Goal: Task Accomplishment & Management: Use online tool/utility

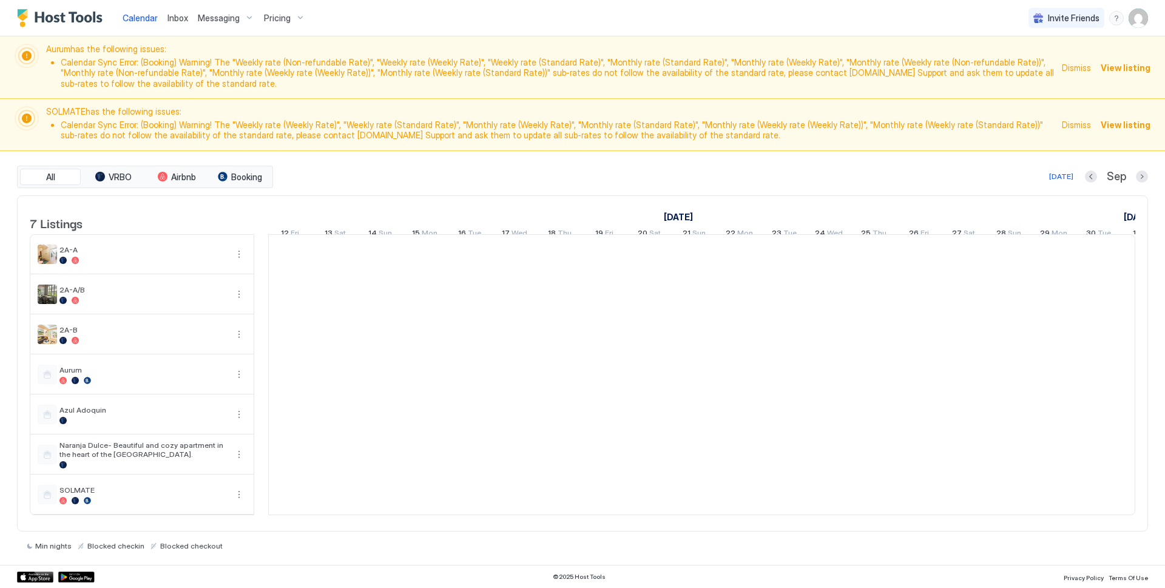
scroll to position [0, 674]
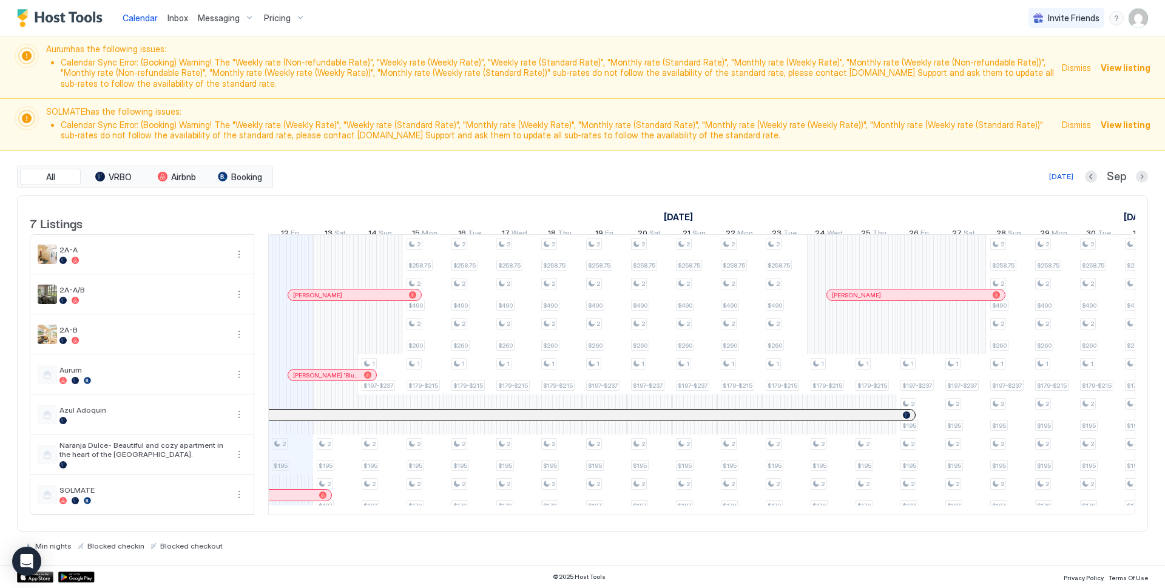
click at [227, 19] on span "Messaging" at bounding box center [219, 18] width 42 height 11
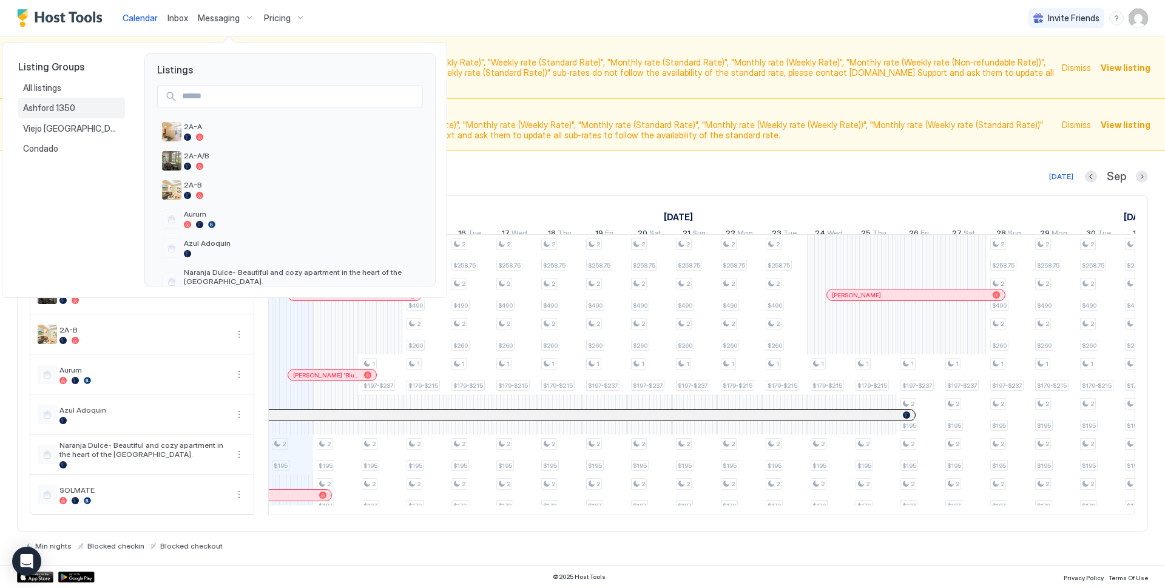
click at [54, 108] on span "Ashford 1350" at bounding box center [50, 108] width 54 height 11
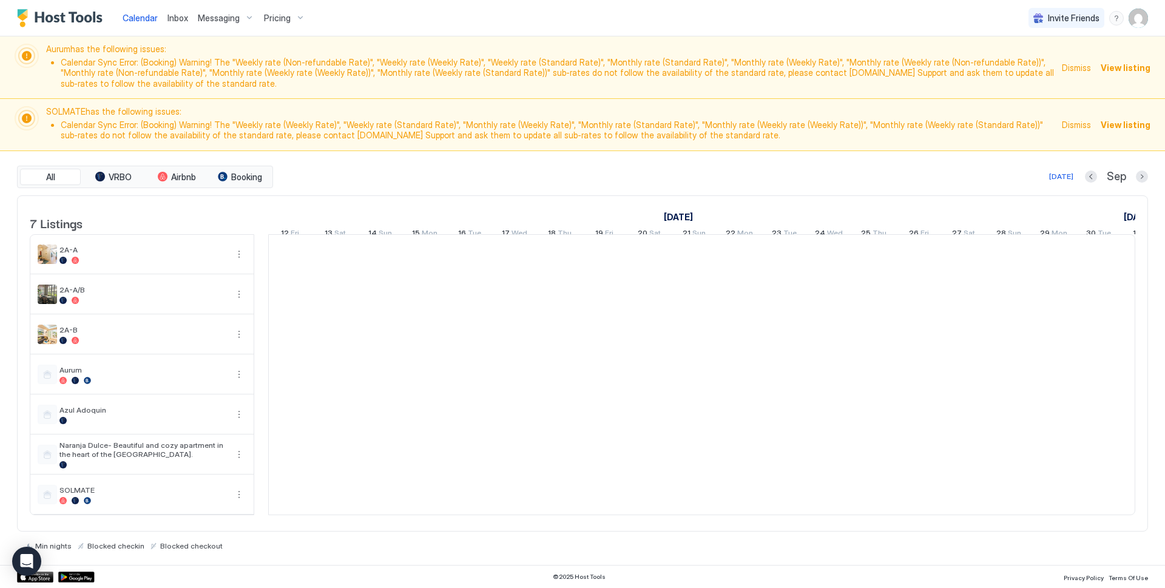
scroll to position [0, 674]
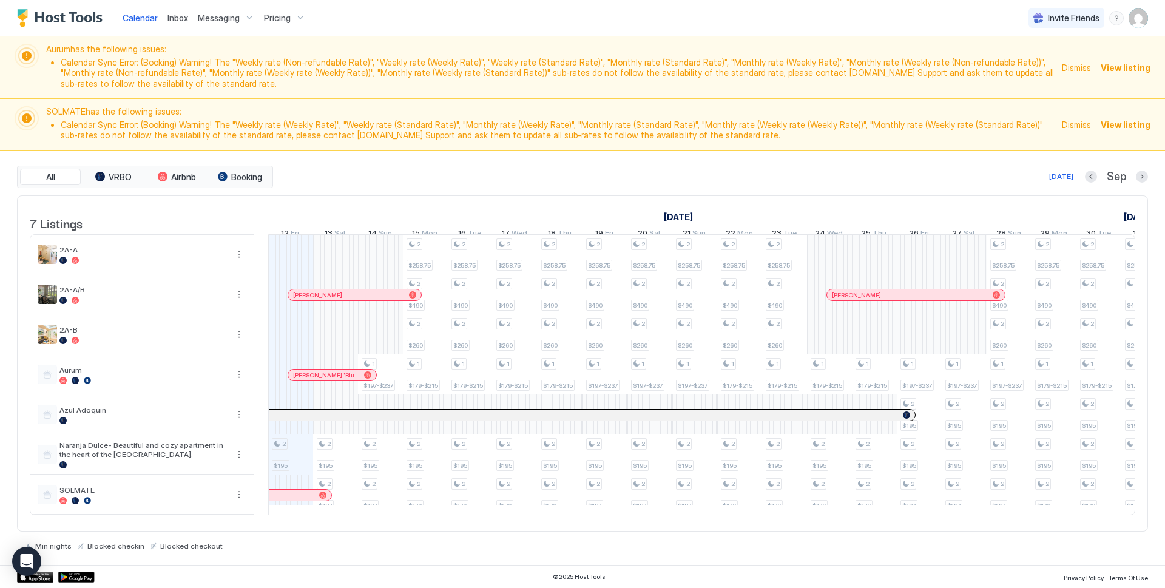
click at [215, 16] on span "Messaging" at bounding box center [219, 18] width 42 height 11
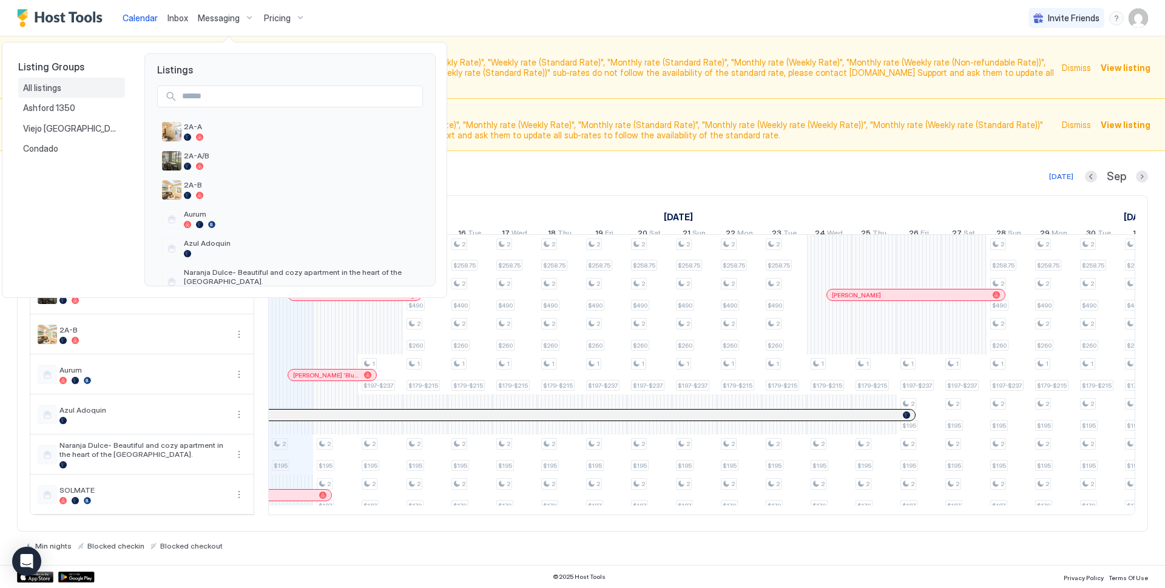
click at [37, 81] on div "All listings" at bounding box center [71, 88] width 107 height 21
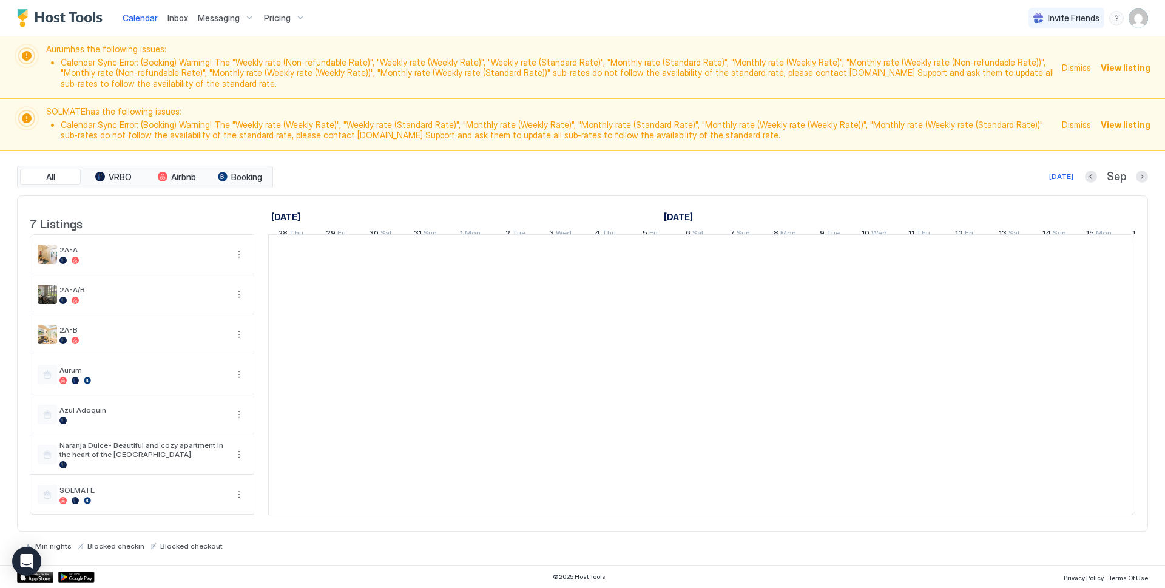
scroll to position [0, 674]
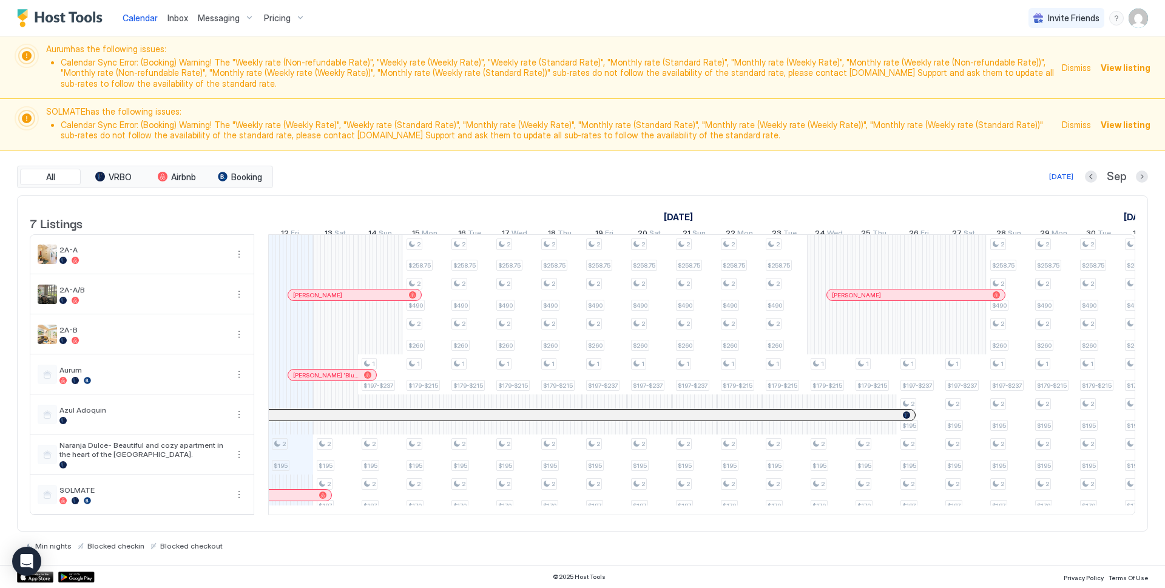
click at [249, 21] on div "Messaging" at bounding box center [226, 18] width 66 height 21
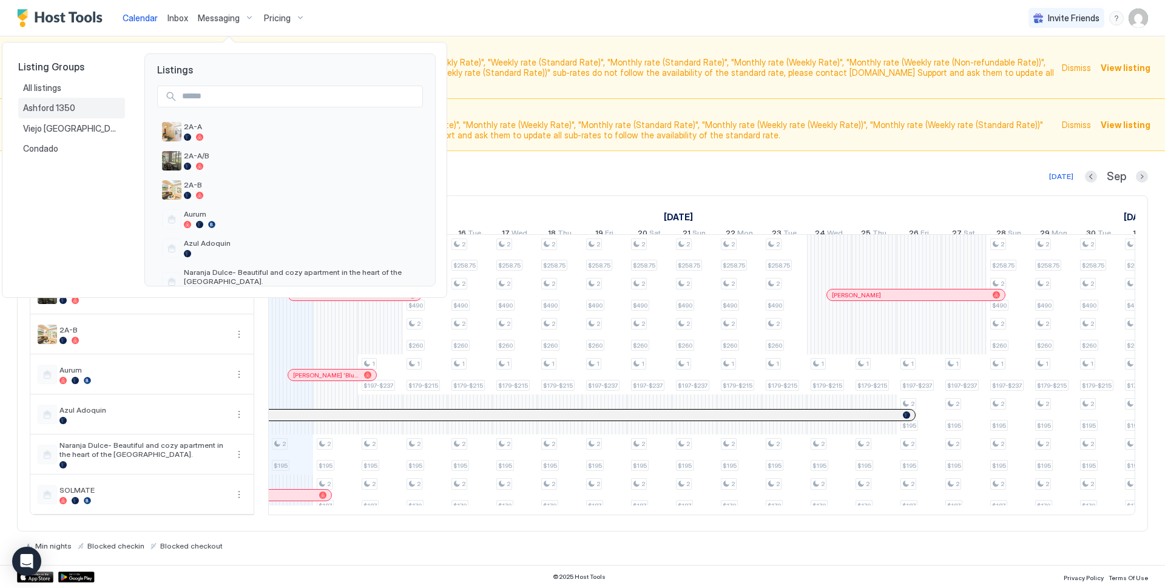
click at [50, 103] on span "Ashford 1350" at bounding box center [50, 108] width 54 height 11
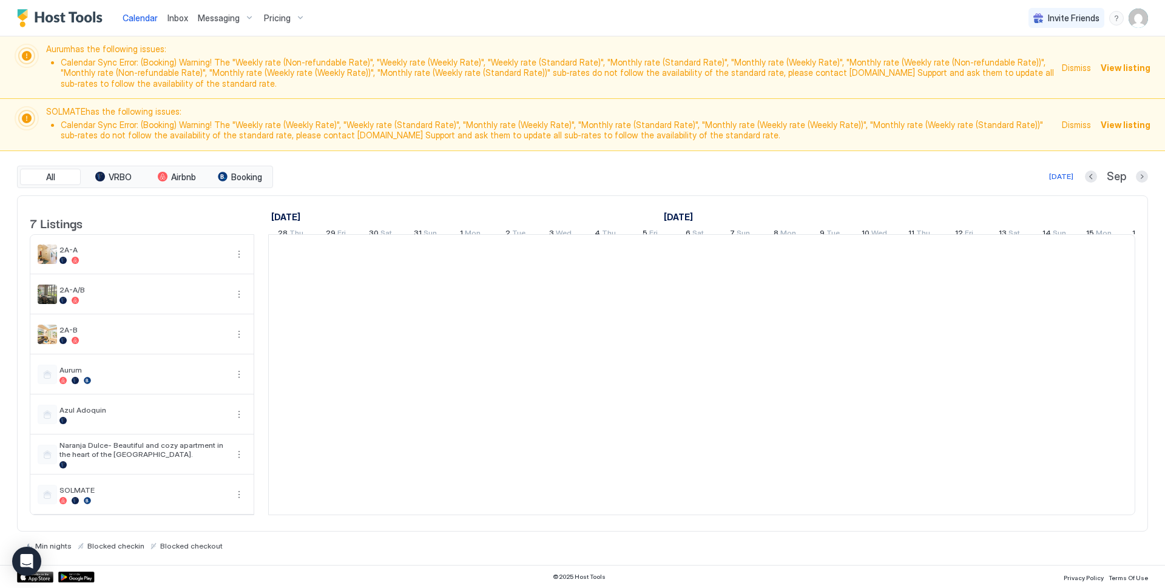
scroll to position [0, 674]
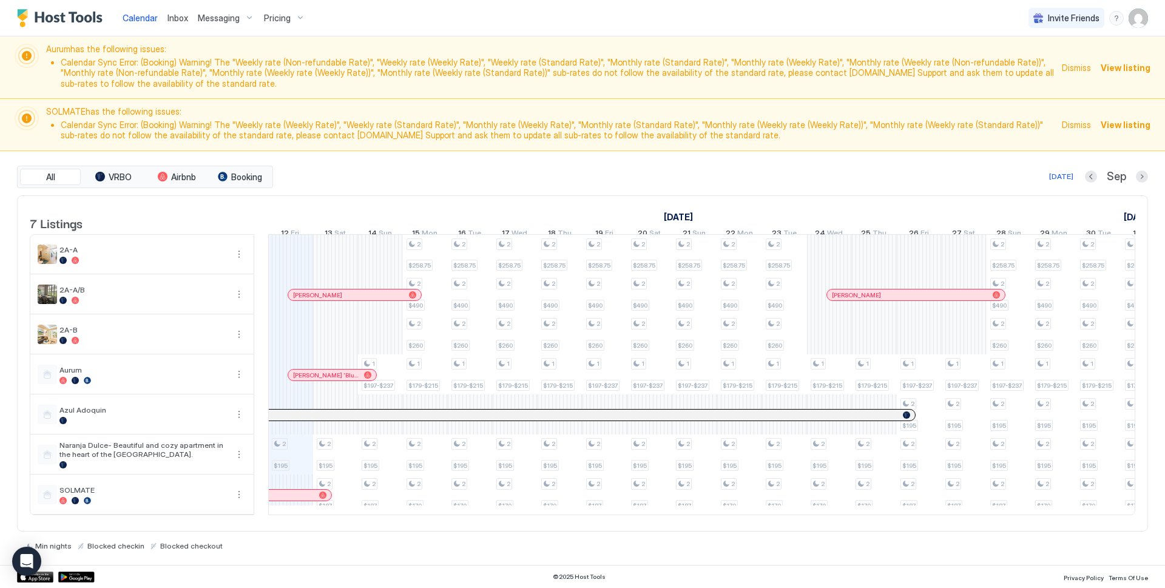
click at [249, 19] on div "Messaging" at bounding box center [226, 18] width 66 height 21
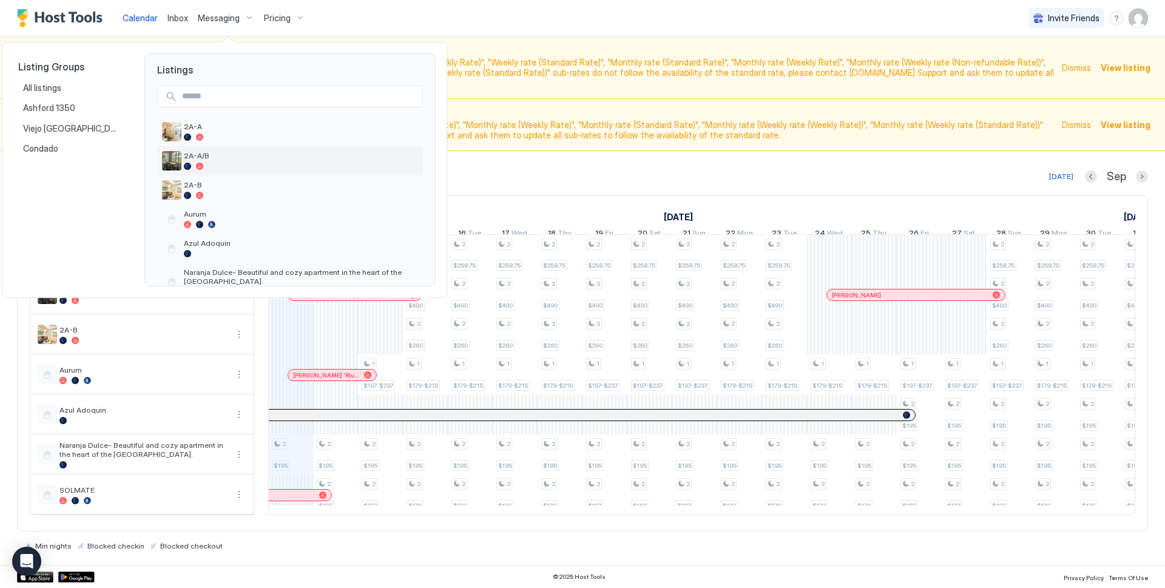
click at [226, 155] on span "2A-A/B" at bounding box center [301, 155] width 234 height 9
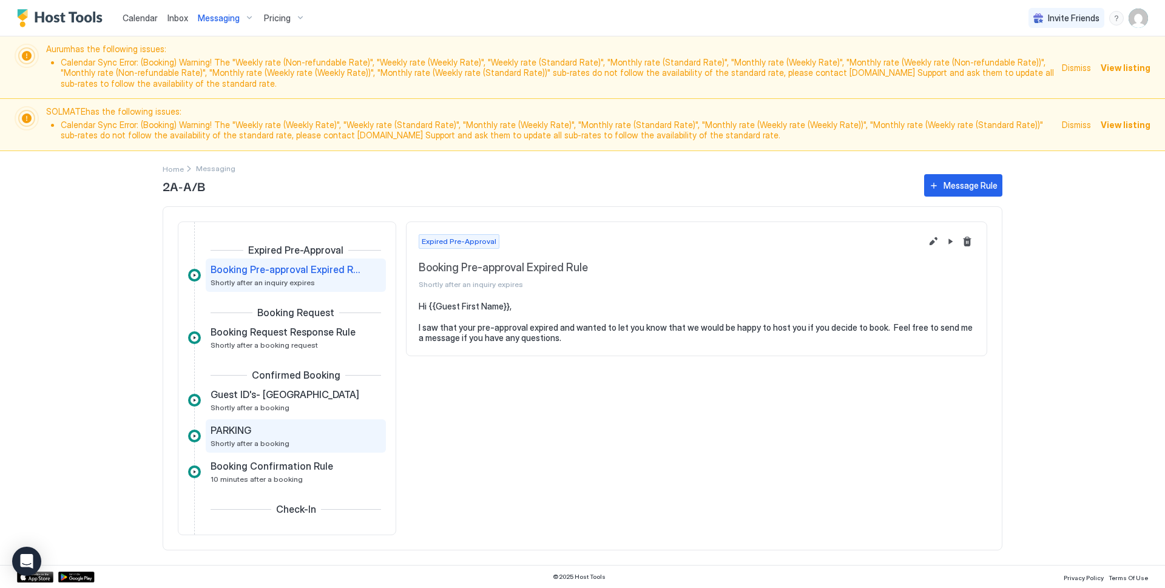
click at [299, 439] on div "PARKING Shortly after a booking" at bounding box center [286, 436] width 153 height 24
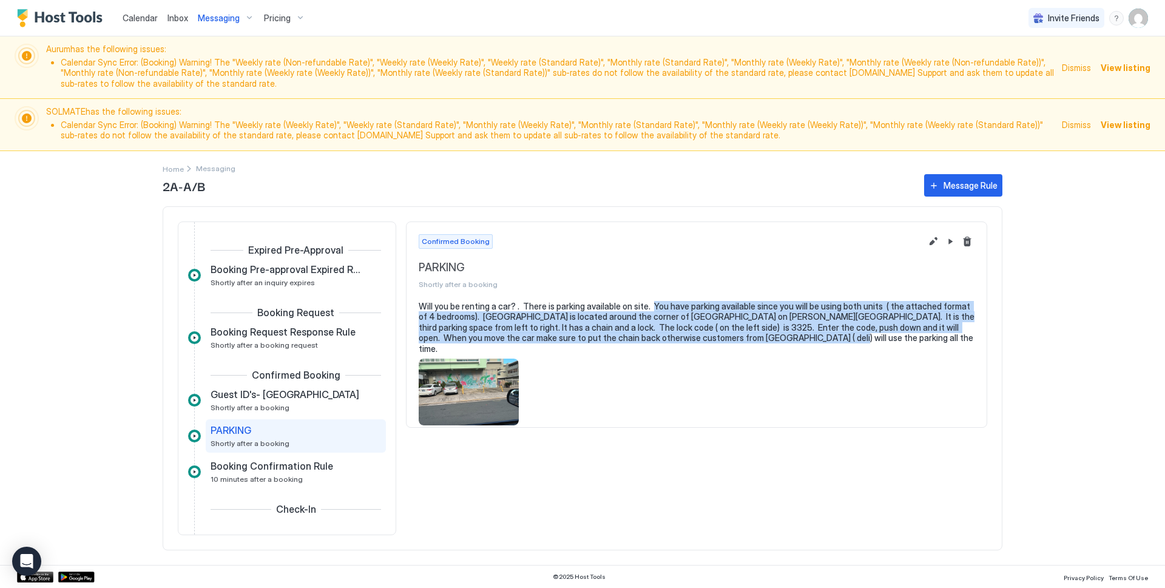
drag, startPoint x: 651, startPoint y: 303, endPoint x: 736, endPoint y: 340, distance: 93.2
click at [736, 340] on pre "Will you be renting a car? . There is parking available on site. You have parki…" at bounding box center [697, 327] width 556 height 53
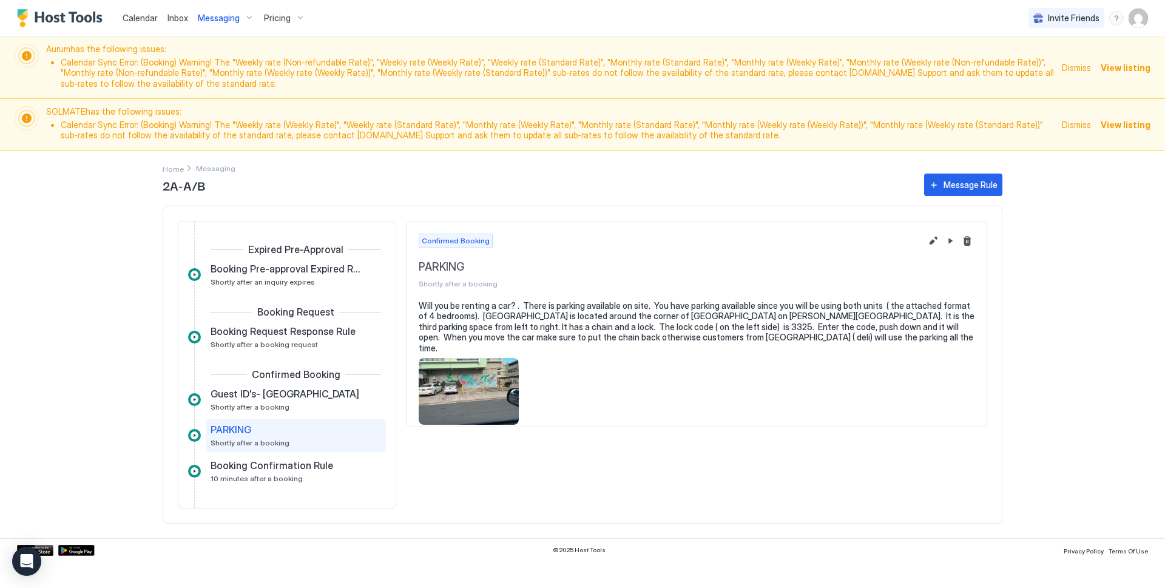
click at [703, 406] on div at bounding box center [697, 391] width 556 height 67
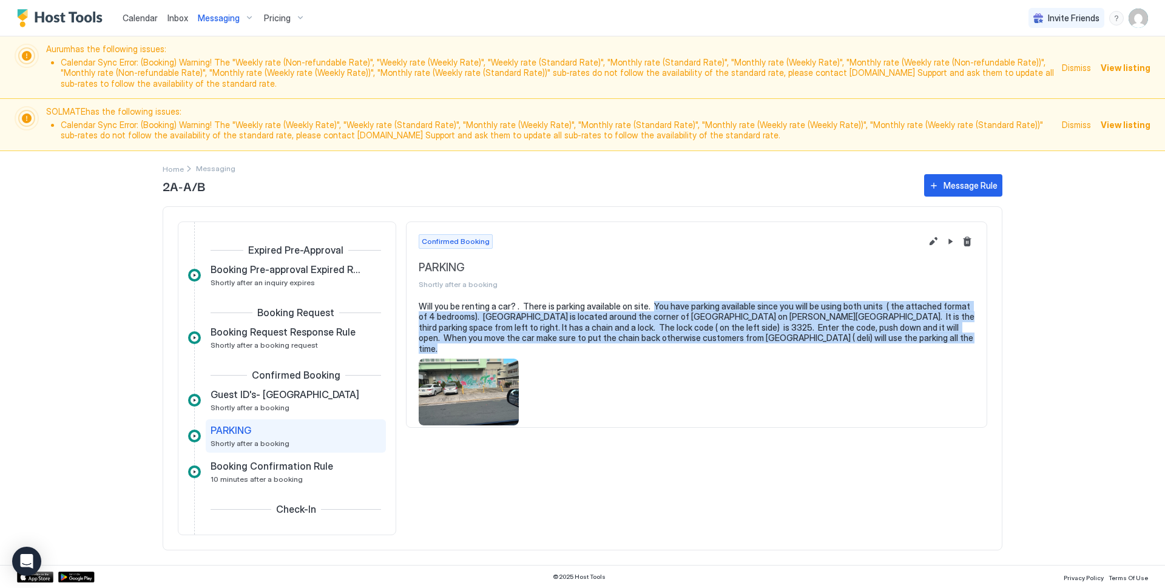
drag, startPoint x: 650, startPoint y: 302, endPoint x: 548, endPoint y: 409, distance: 147.6
click at [548, 409] on div "Will you be renting a car? . There is parking available on site. You have parki…" at bounding box center [697, 363] width 556 height 125
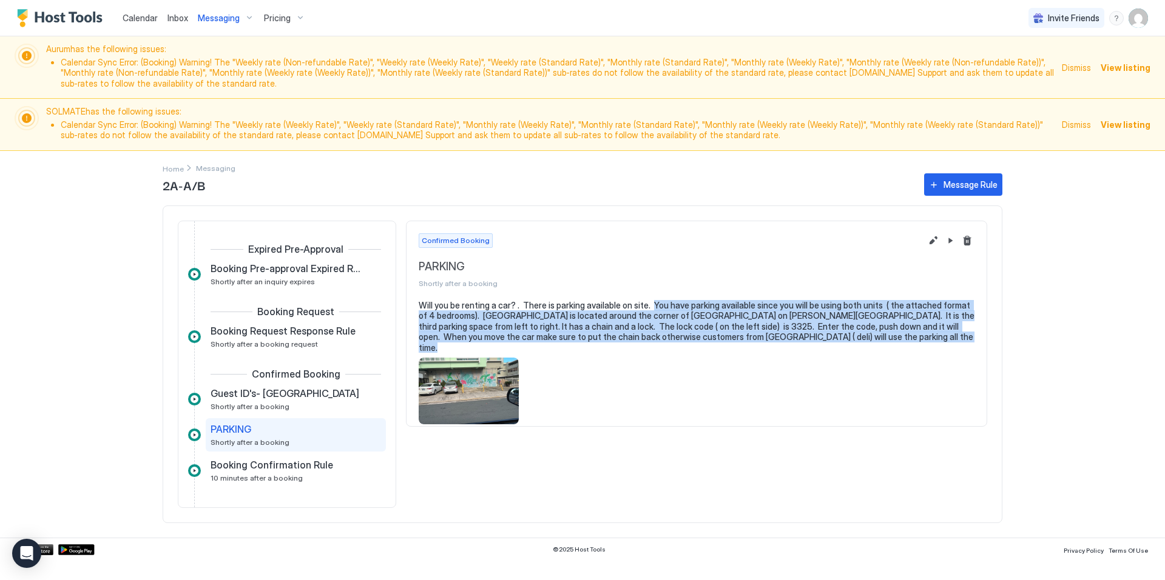
copy pre "You have parking available since you will be using both units ( the attached fo…"
